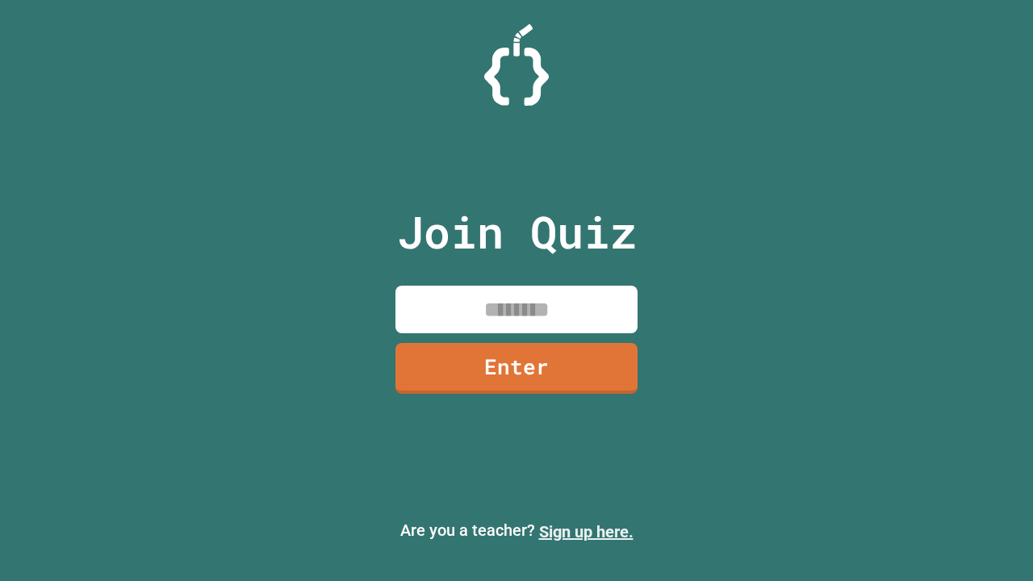
click at [586, 532] on link "Sign up here." at bounding box center [586, 531] width 94 height 19
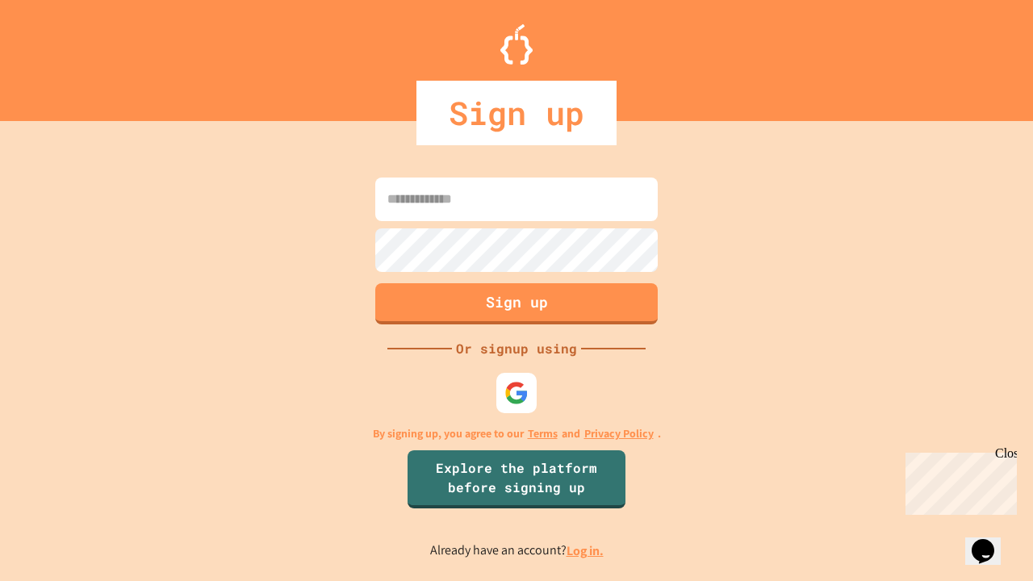
click at [586, 550] on link "Log in." at bounding box center [584, 550] width 37 height 17
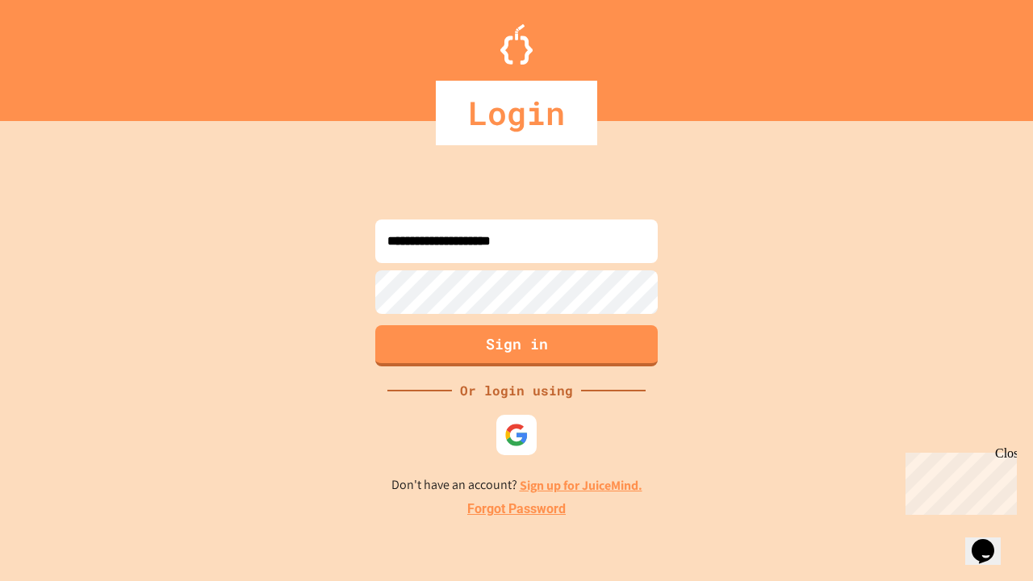
type input "**********"
